Goal: Task Accomplishment & Management: Complete application form

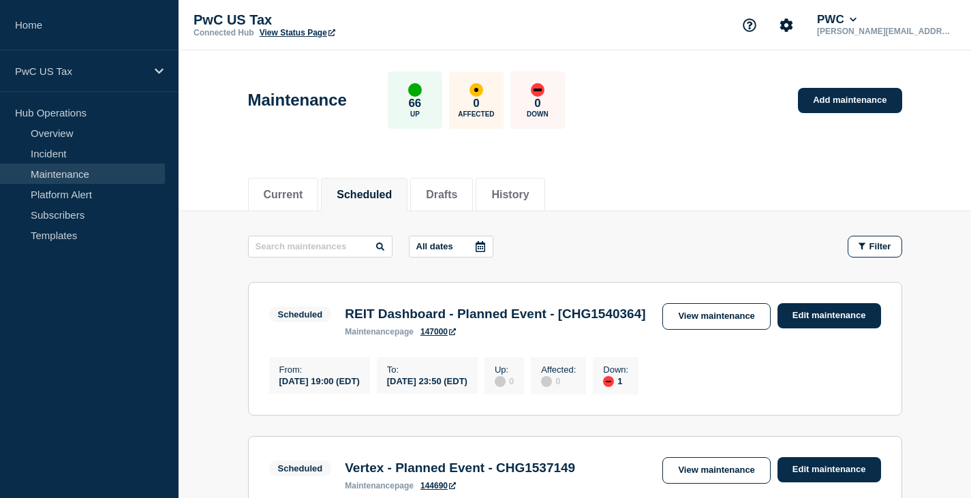
click at [61, 173] on link "Maintenance" at bounding box center [82, 173] width 165 height 20
click at [53, 127] on link "Overview" at bounding box center [82, 133] width 165 height 20
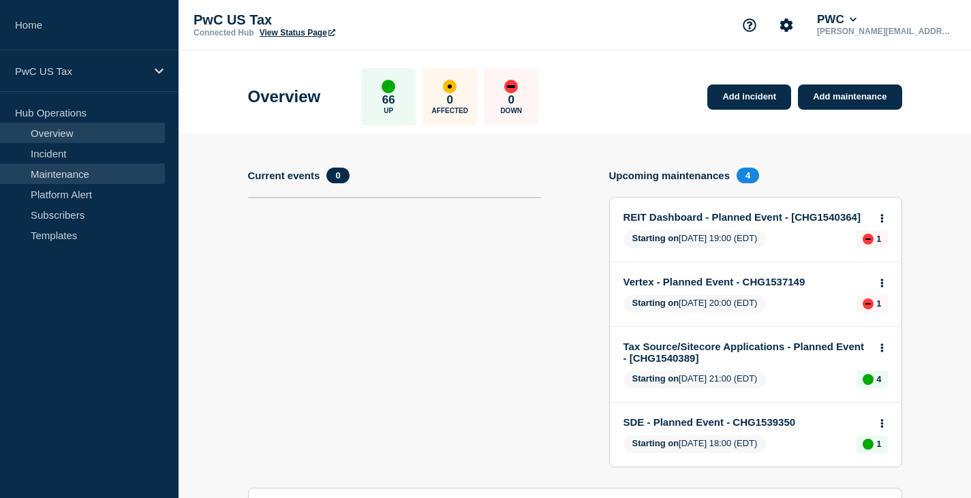
click at [52, 174] on link "Maintenance" at bounding box center [82, 173] width 165 height 20
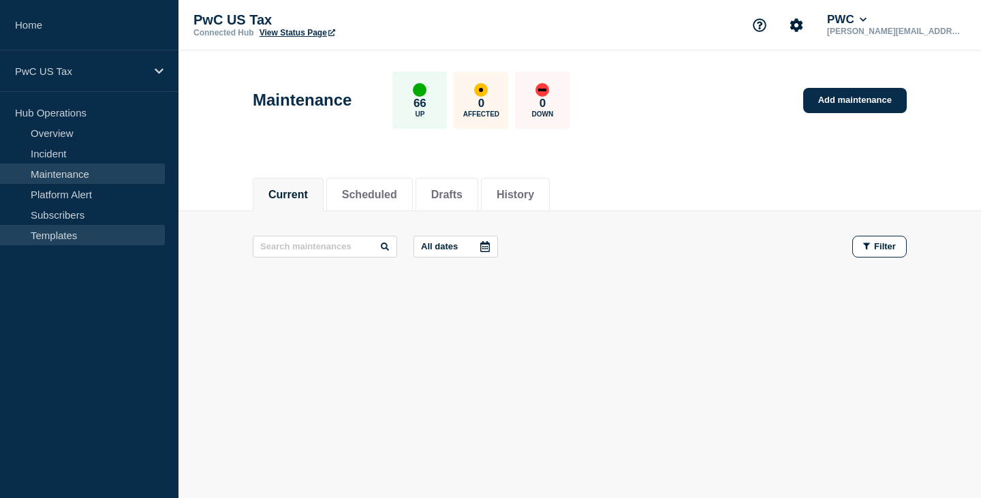
click at [60, 232] on link "Templates" at bounding box center [82, 235] width 165 height 20
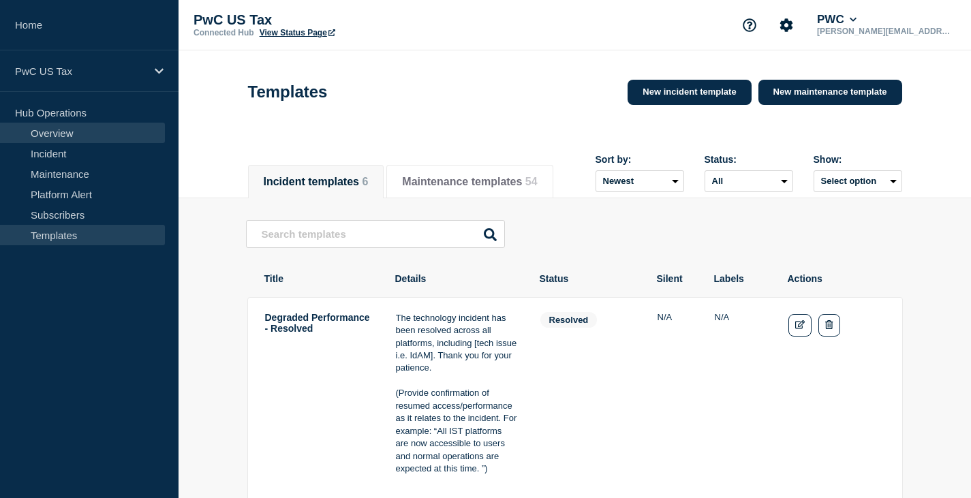
click at [55, 131] on link "Overview" at bounding box center [82, 133] width 165 height 20
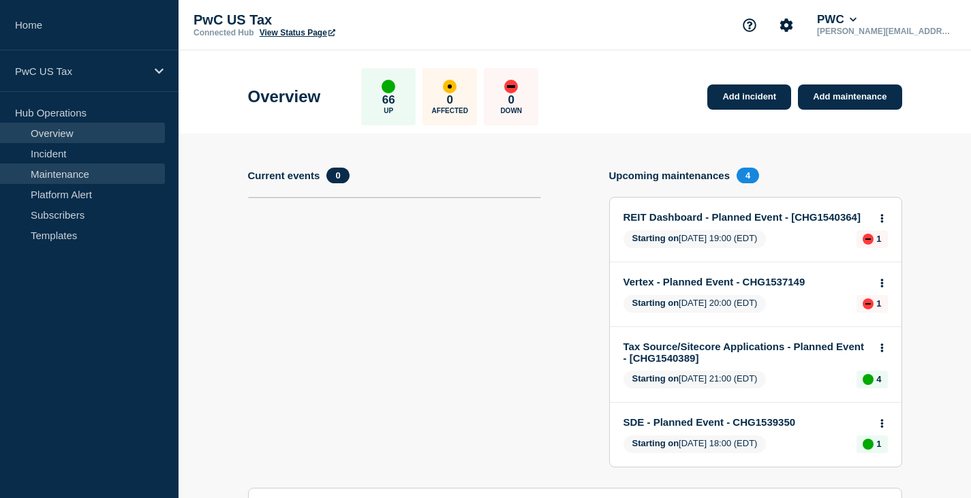
click at [55, 176] on link "Maintenance" at bounding box center [82, 173] width 165 height 20
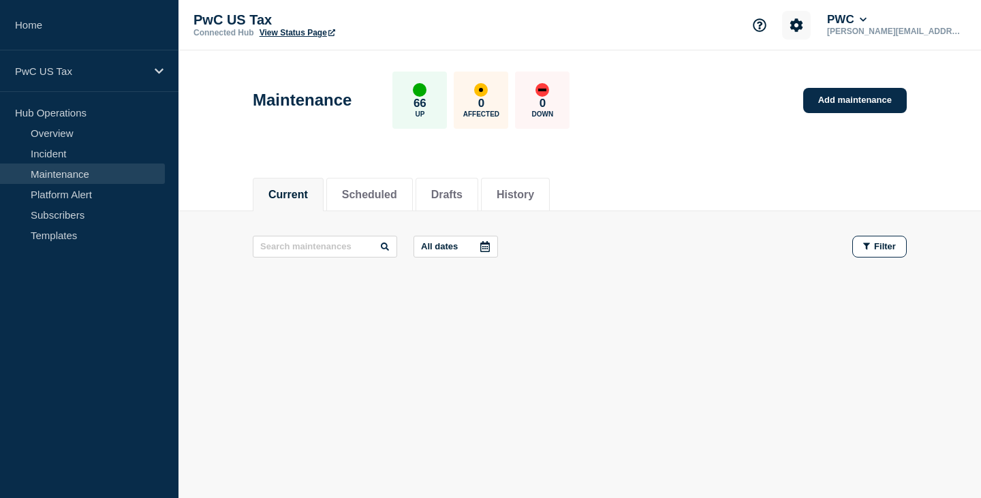
click at [803, 25] on icon "Account settings" at bounding box center [796, 25] width 14 height 14
click at [738, 172] on div "Current Scheduled Drafts History" at bounding box center [580, 187] width 654 height 46
click at [858, 100] on link "Add maintenance" at bounding box center [855, 100] width 104 height 25
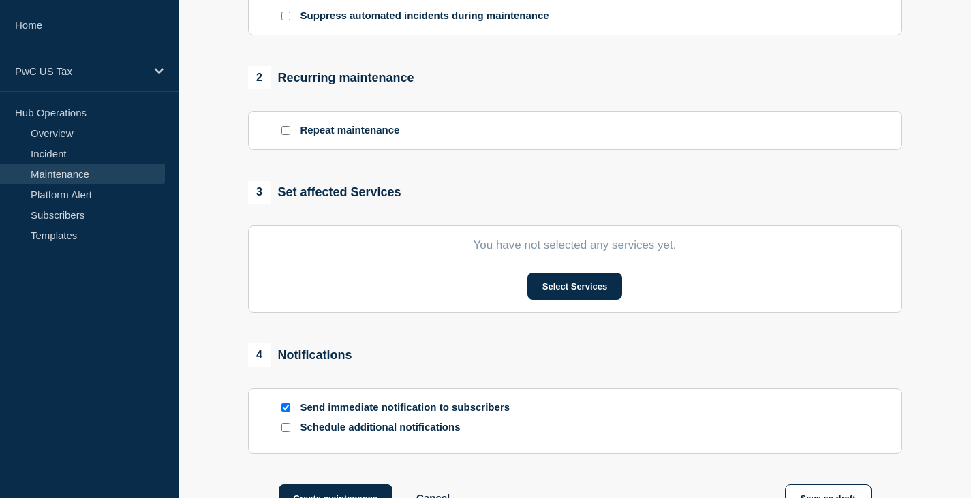
scroll to position [545, 0]
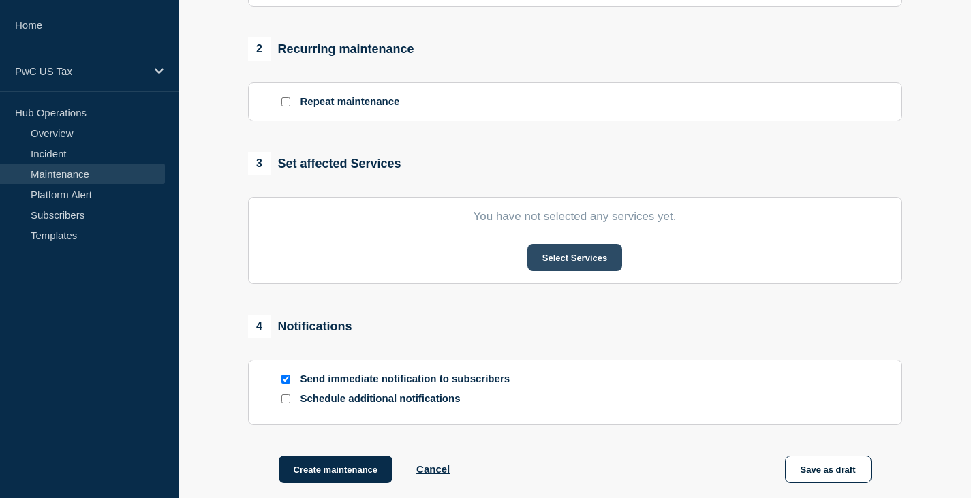
click at [578, 255] on button "Select Services" at bounding box center [574, 257] width 95 height 27
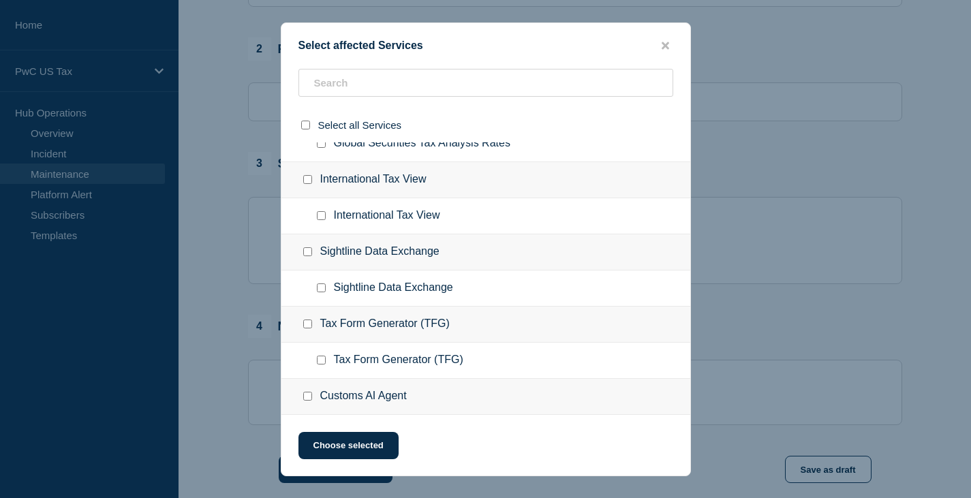
scroll to position [0, 0]
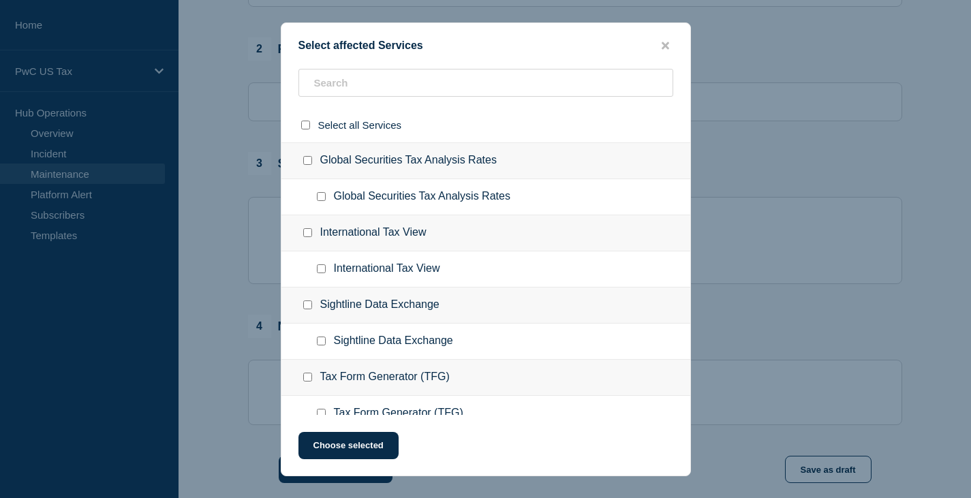
click at [669, 46] on button "close button" at bounding box center [665, 46] width 16 height 13
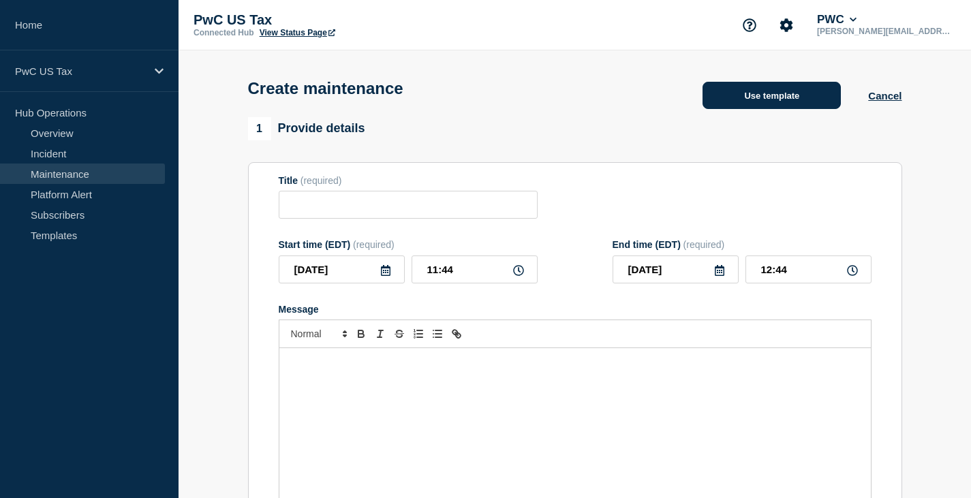
click at [786, 92] on button "Use template" at bounding box center [771, 95] width 138 height 27
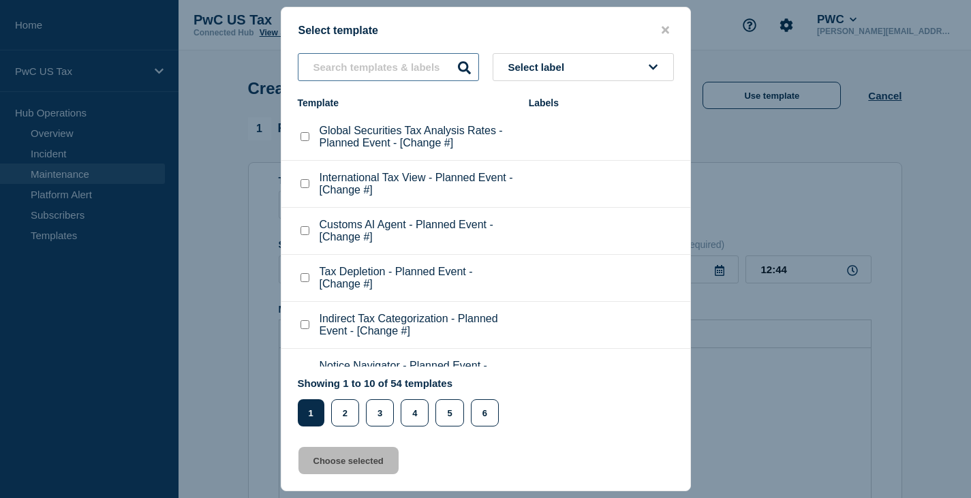
click at [341, 72] on input "text" at bounding box center [388, 67] width 181 height 28
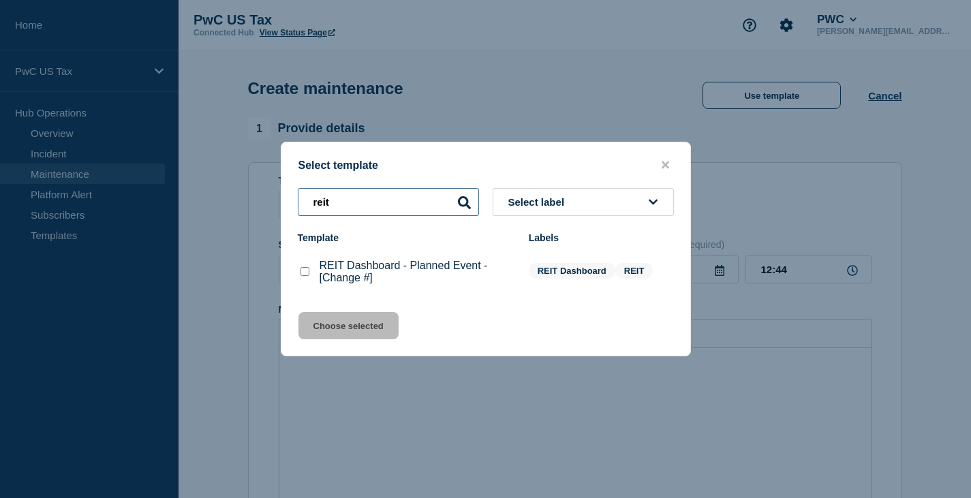
type input "reit"
click at [306, 272] on checkbox"] "REIT Dashboard - Planned Event - [Change #] checkbox" at bounding box center [304, 271] width 9 height 9
checkbox checkbox"] "true"
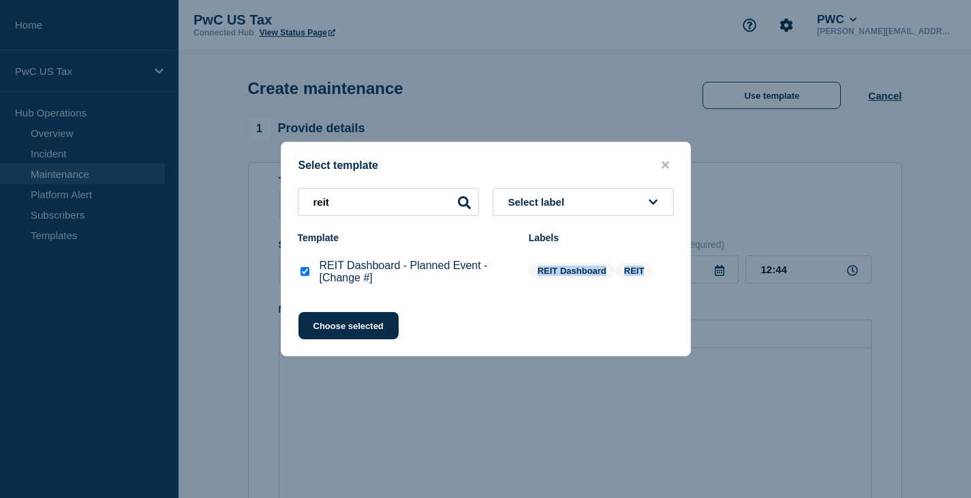
drag, startPoint x: 550, startPoint y: 272, endPoint x: 641, endPoint y: 269, distance: 91.3
click at [641, 269] on div "REIT Dashboard REIT" at bounding box center [601, 272] width 145 height 18
click at [663, 164] on icon "close button" at bounding box center [664, 164] width 7 height 7
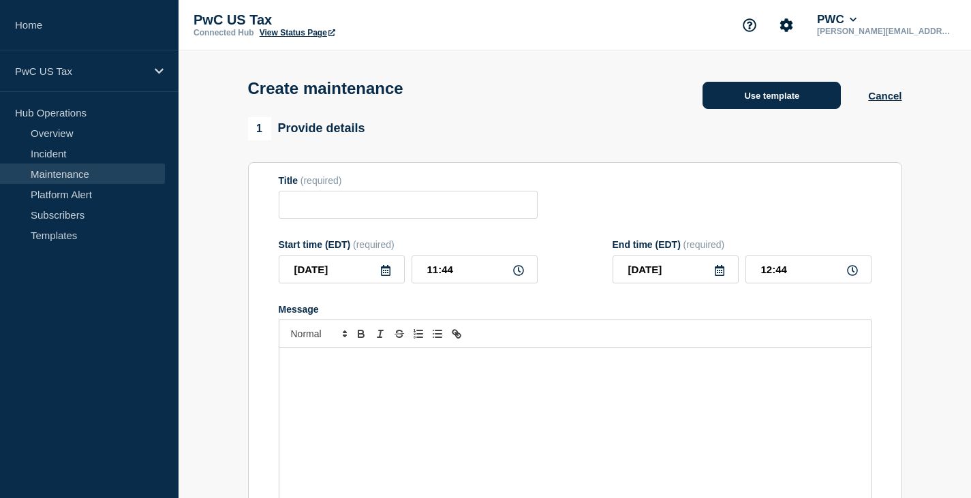
click at [752, 104] on button "Use template" at bounding box center [771, 95] width 138 height 27
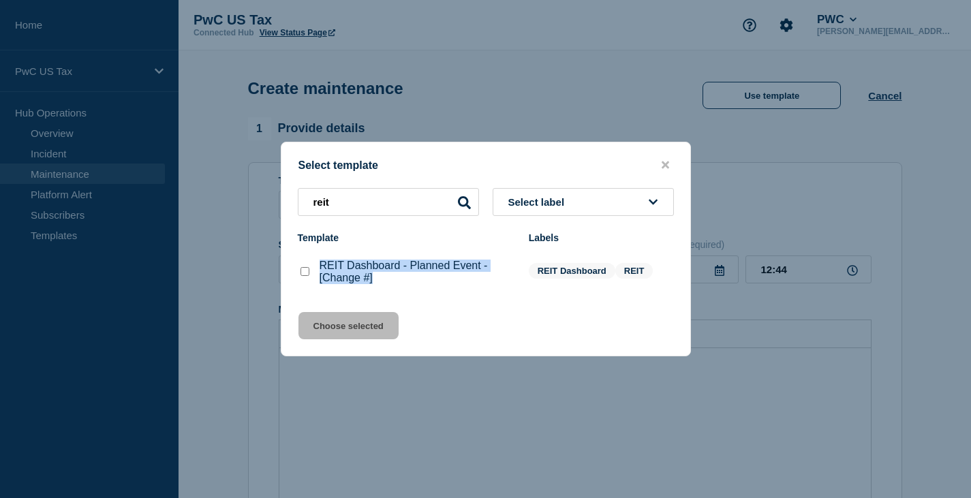
drag, startPoint x: 377, startPoint y: 281, endPoint x: 322, endPoint y: 272, distance: 55.2
click at [322, 272] on p "REIT Dashboard - Planned Event - [Change #]" at bounding box center [416, 272] width 195 height 25
copy p "REIT Dashboard - Planned Event - [Change #]"
click at [672, 159] on button "close button" at bounding box center [665, 165] width 16 height 13
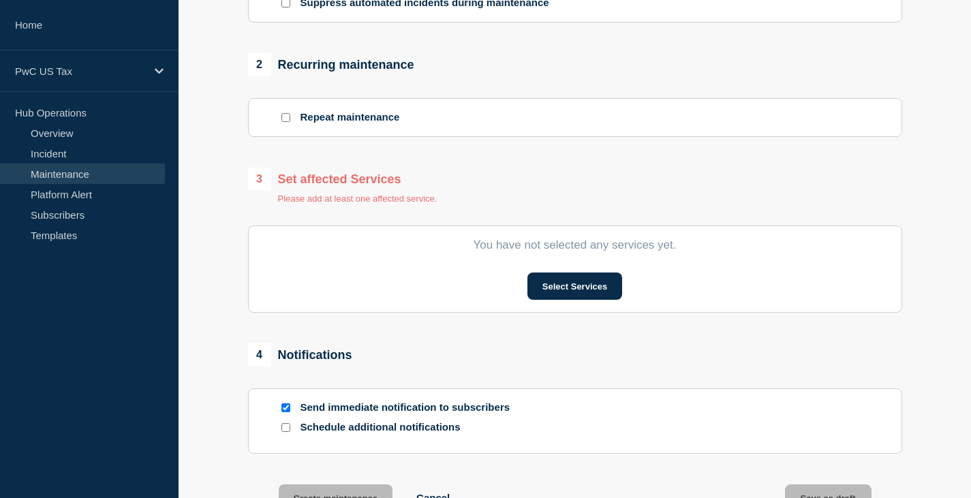
scroll to position [545, 0]
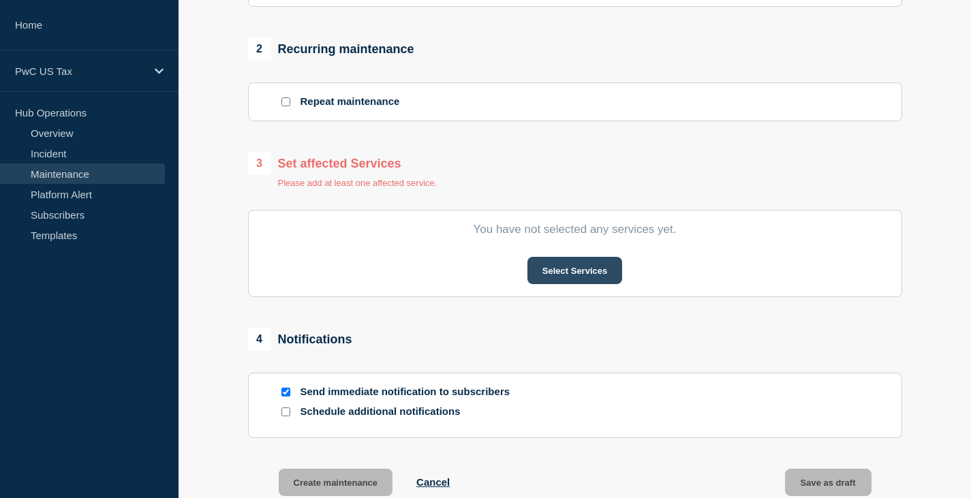
click at [580, 272] on button "Select Services" at bounding box center [574, 270] width 95 height 27
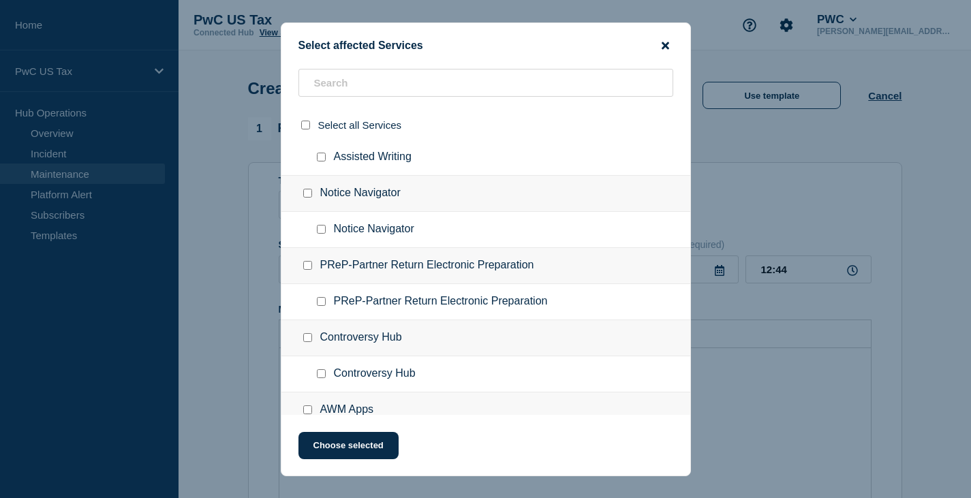
drag, startPoint x: 665, startPoint y: 47, endPoint x: 664, endPoint y: 40, distance: 7.5
click at [665, 46] on icon "close button" at bounding box center [664, 45] width 7 height 11
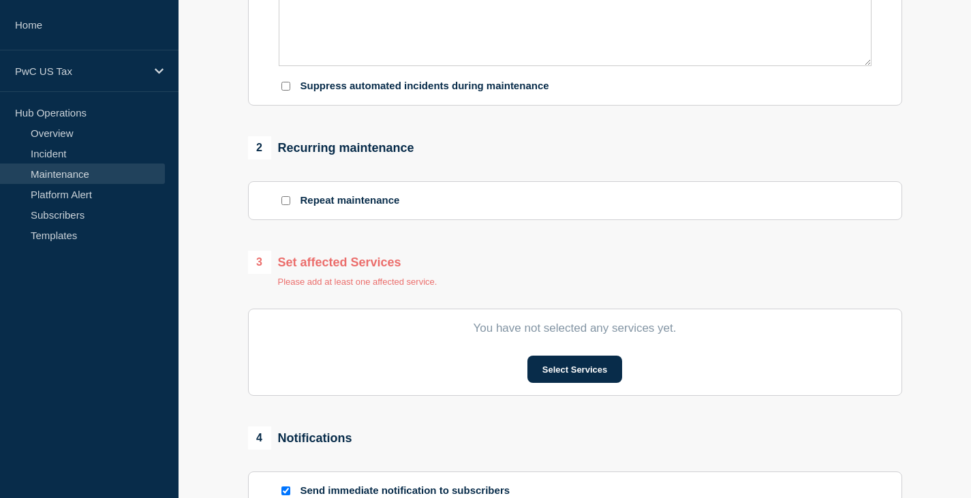
scroll to position [681, 0]
